Goal: Information Seeking & Learning: Learn about a topic

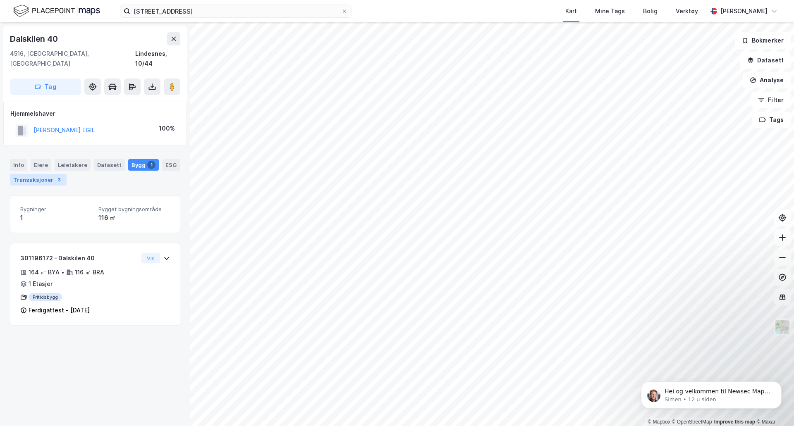
click at [38, 174] on div "Transaksjoner 3" at bounding box center [38, 180] width 57 height 12
